Goal: Task Accomplishment & Management: Complete application form

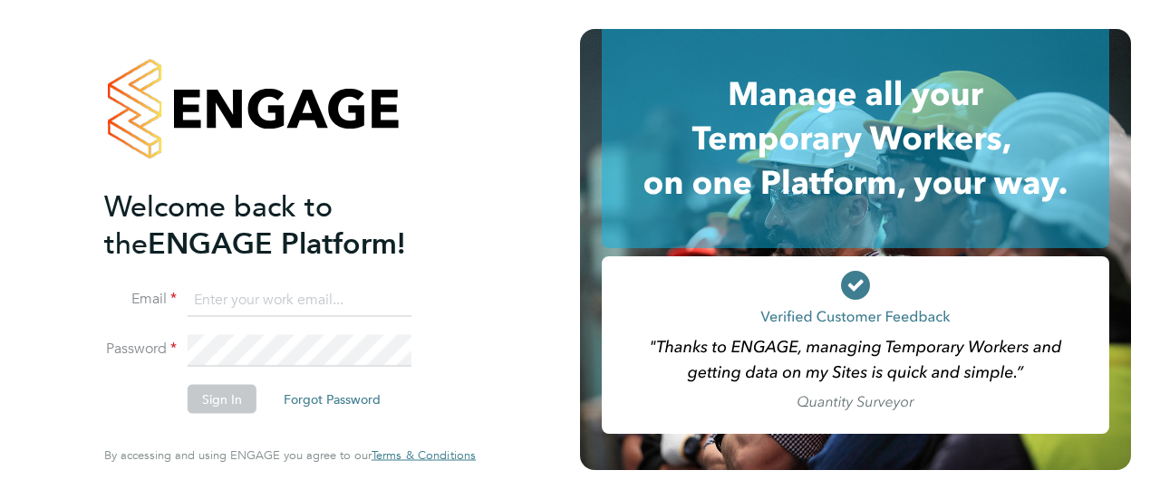
type input "[EMAIL_ADDRESS][DOMAIN_NAME]"
click at [208, 401] on button "Sign In" at bounding box center [222, 399] width 69 height 29
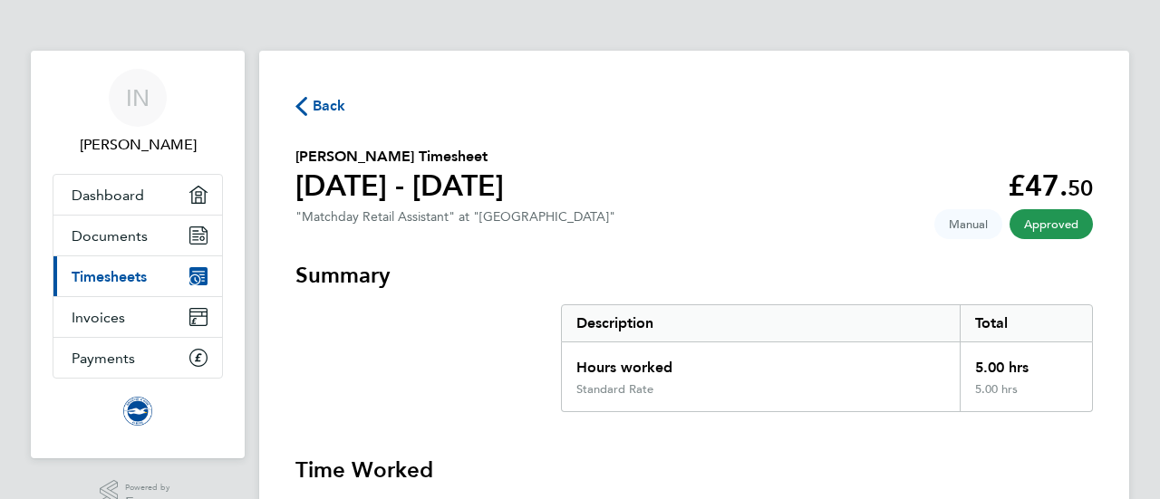
click at [130, 271] on span "Timesheets" at bounding box center [109, 276] width 75 height 17
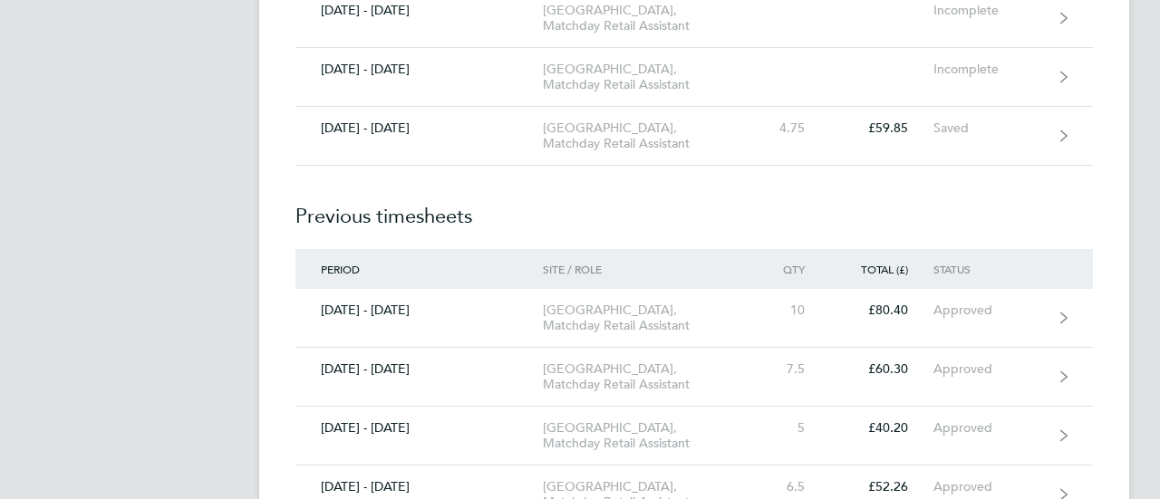
scroll to position [1414, 0]
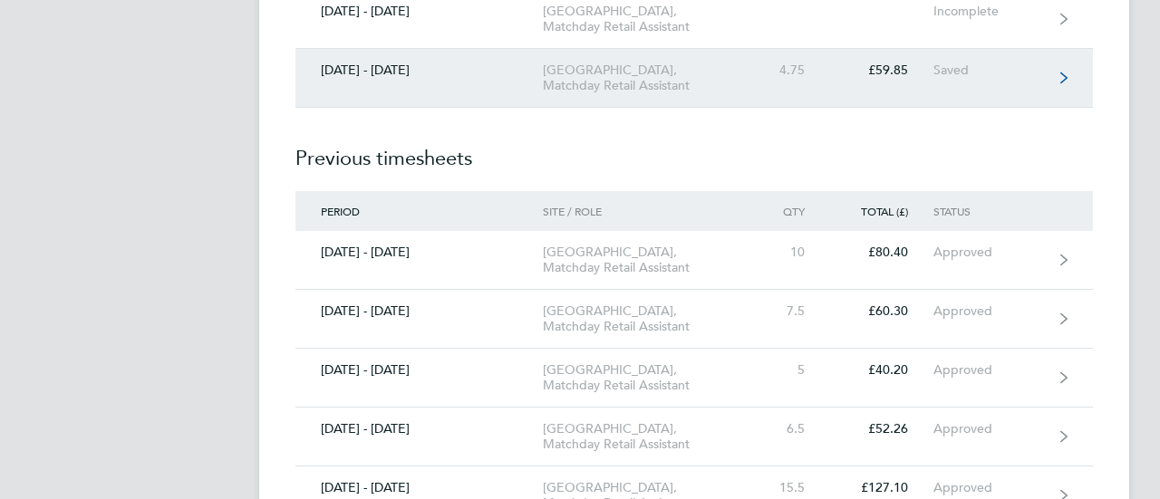
click at [647, 93] on div "[GEOGRAPHIC_DATA], Matchday Retail Assistant" at bounding box center [647, 78] width 208 height 31
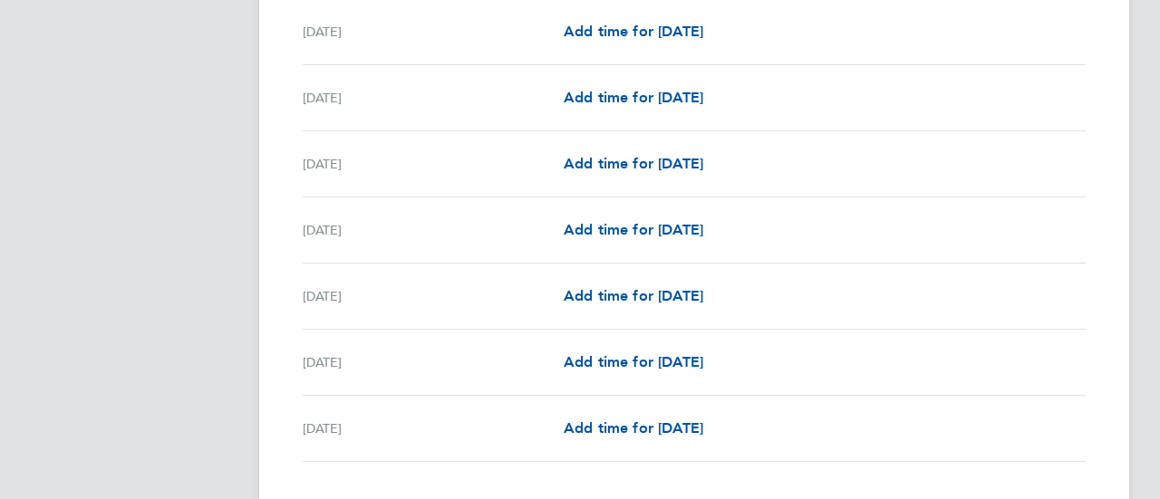
scroll to position [2139, 0]
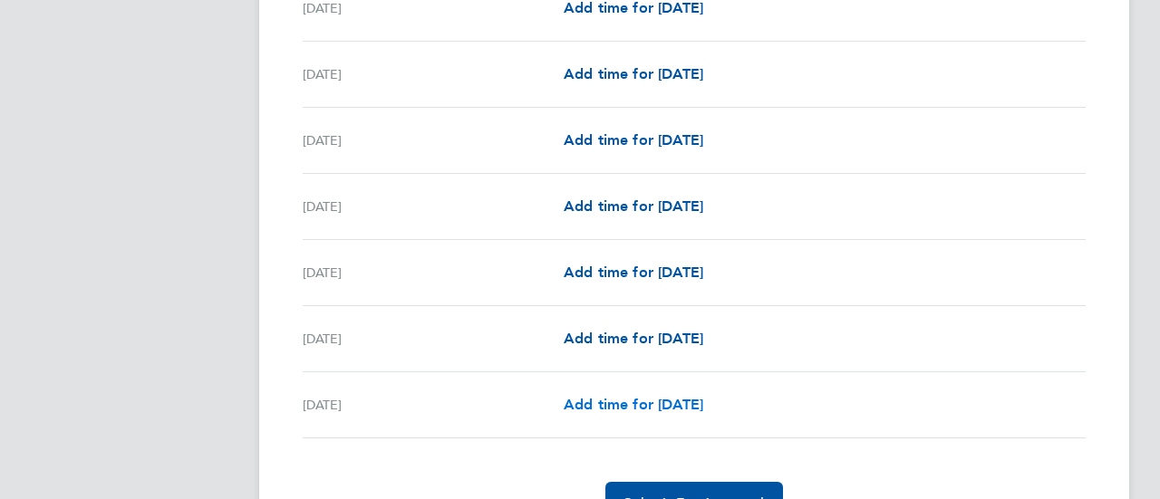
click at [647, 405] on link "Add time for [DATE]" at bounding box center [634, 405] width 140 height 22
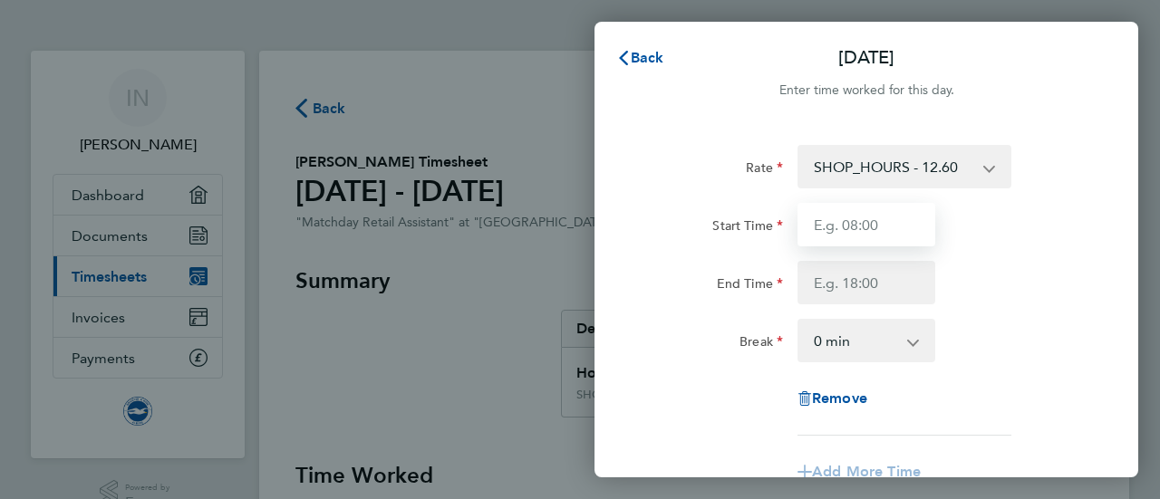
click at [888, 221] on input "Start Time" at bounding box center [866, 224] width 138 height 43
type input "10:30"
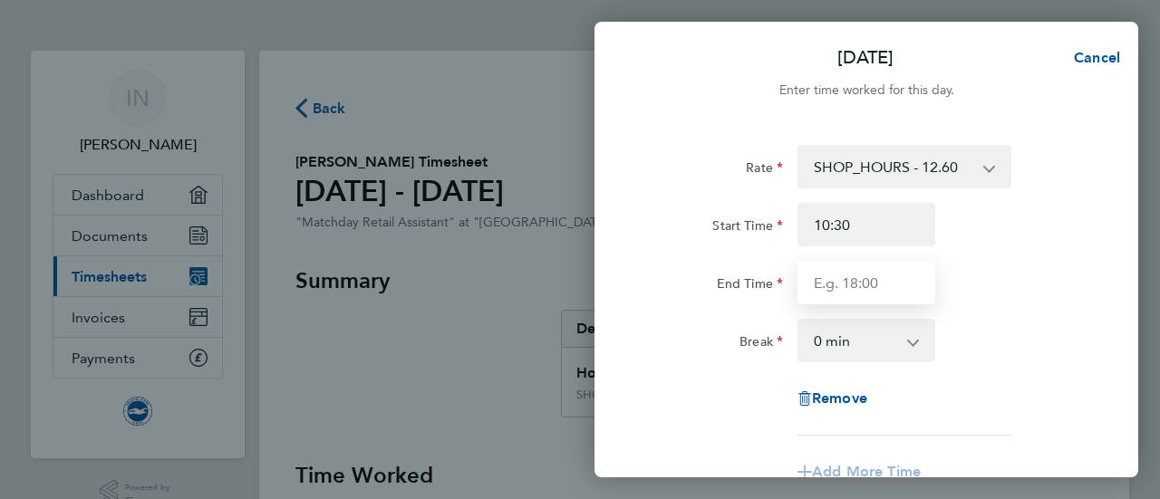
click at [882, 274] on input "End Time" at bounding box center [866, 282] width 138 height 43
type input "16:30"
click at [913, 339] on app-icon-cross-button at bounding box center [923, 341] width 22 height 40
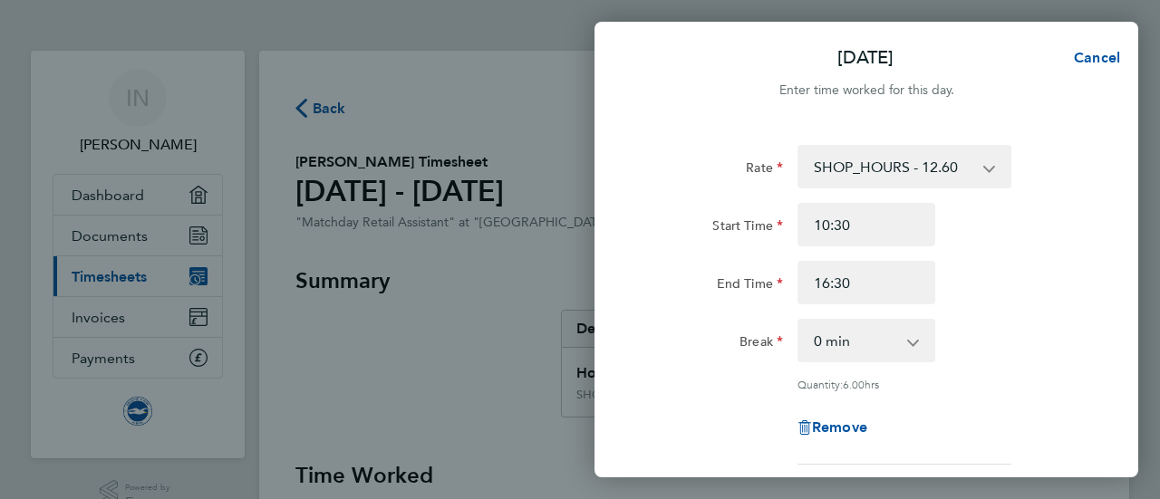
click at [914, 343] on app-icon-cross-button at bounding box center [923, 341] width 22 height 40
click at [861, 345] on select "0 min 15 min 30 min 45 min 60 min 75 min 90 min" at bounding box center [855, 341] width 112 height 40
select select "90"
click at [799, 321] on select "0 min 15 min 30 min 45 min 60 min 75 min 90 min" at bounding box center [855, 341] width 112 height 40
drag, startPoint x: 1101, startPoint y: 247, endPoint x: 1102, endPoint y: 229, distance: 18.1
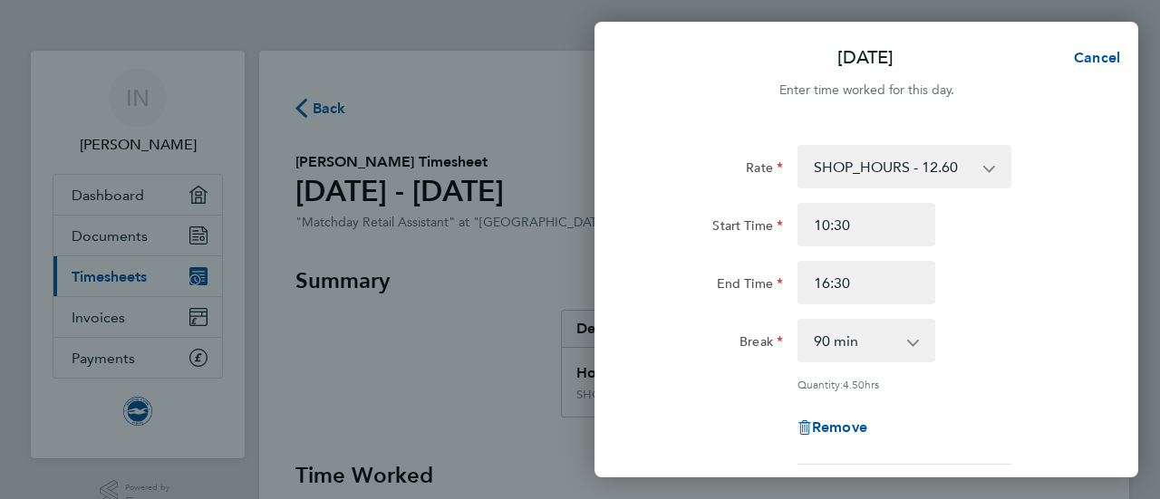
click at [1102, 229] on div "Rate SHOP_HOURS - 12.60 Start Time 10:30 End Time 16:30 Break 0 min 15 min 30 m…" at bounding box center [866, 381] width 544 height 516
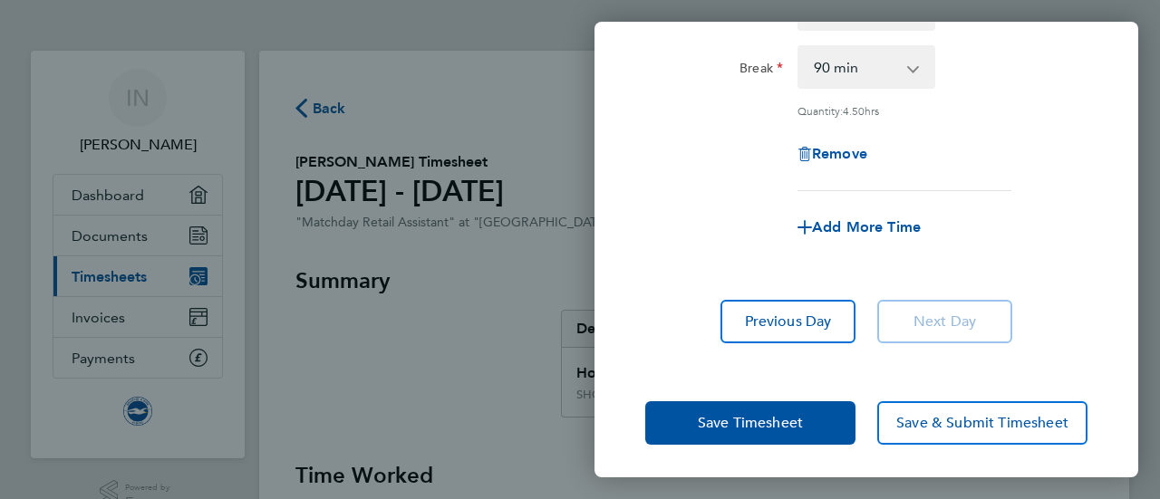
scroll to position [275, 0]
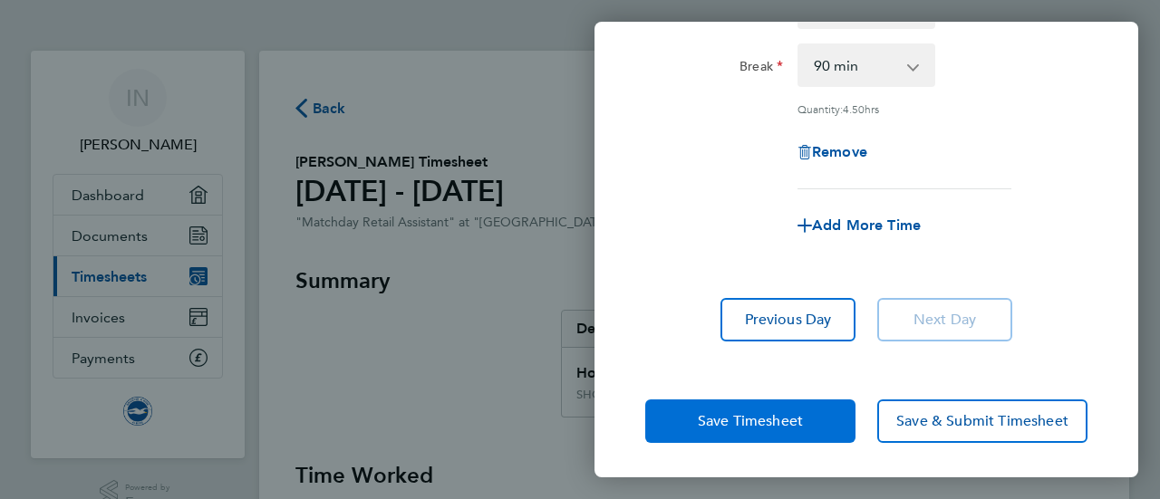
click at [758, 412] on span "Save Timesheet" at bounding box center [750, 421] width 105 height 18
